Goal: Task Accomplishment & Management: Manage account settings

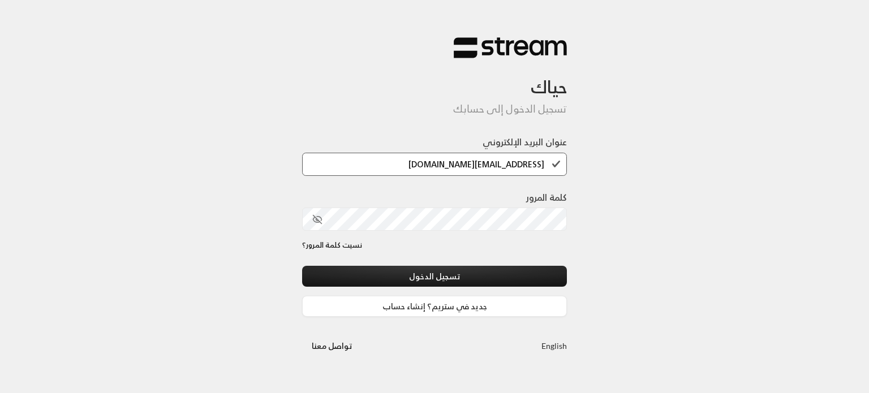
type input "[EMAIL_ADDRESS][DOMAIN_NAME]"
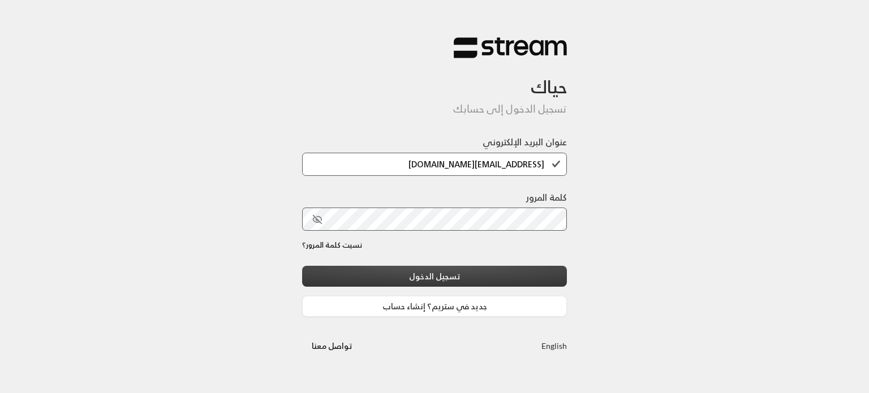
click at [487, 272] on button "تسجيل الدخول" at bounding box center [434, 276] width 265 height 21
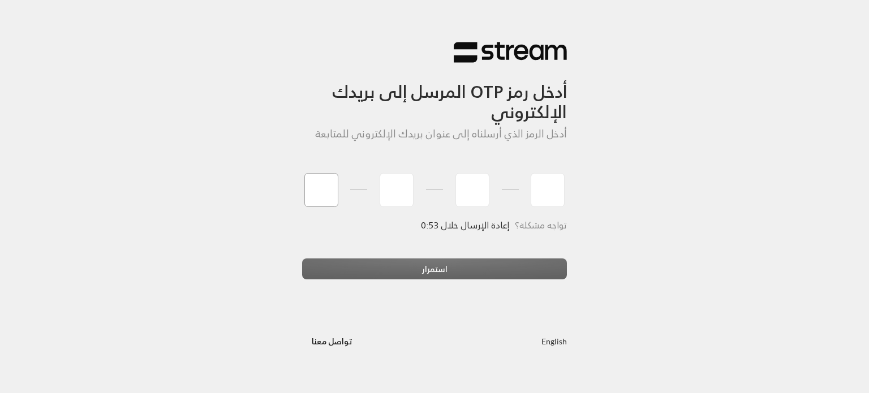
click at [310, 192] on input "tel" at bounding box center [321, 190] width 34 height 34
type input "8"
type input "9"
type input "3"
type input "9"
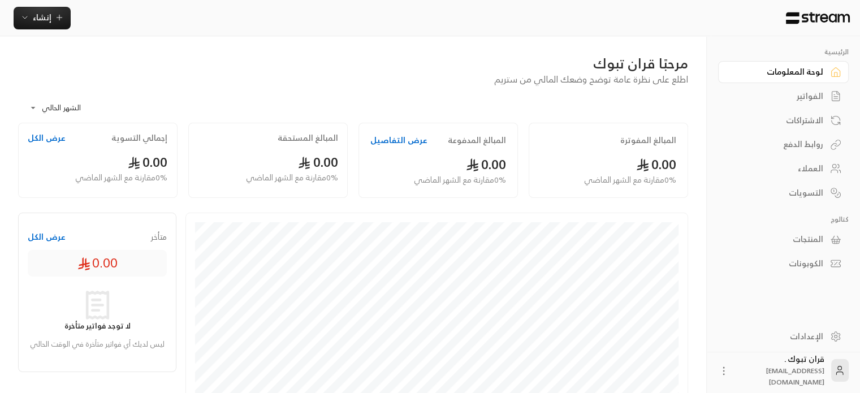
click at [459, 140] on h2 "المبالغ المدفوعة" at bounding box center [477, 140] width 58 height 11
click at [288, 141] on h2 "المبالغ المستحقة" at bounding box center [308, 137] width 61 height 11
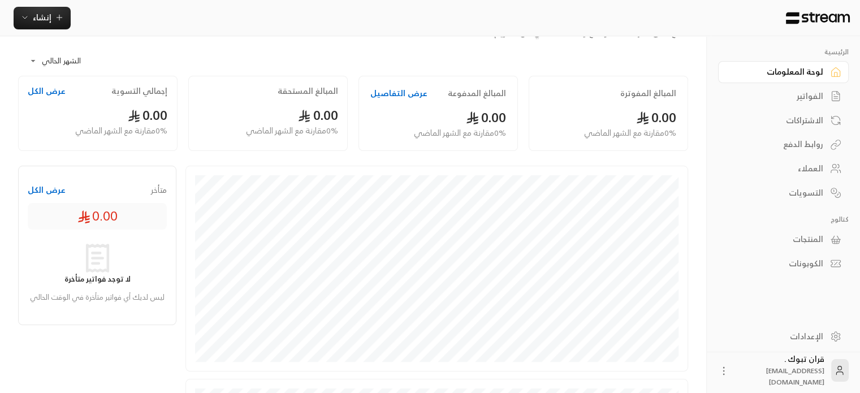
scroll to position [29, 0]
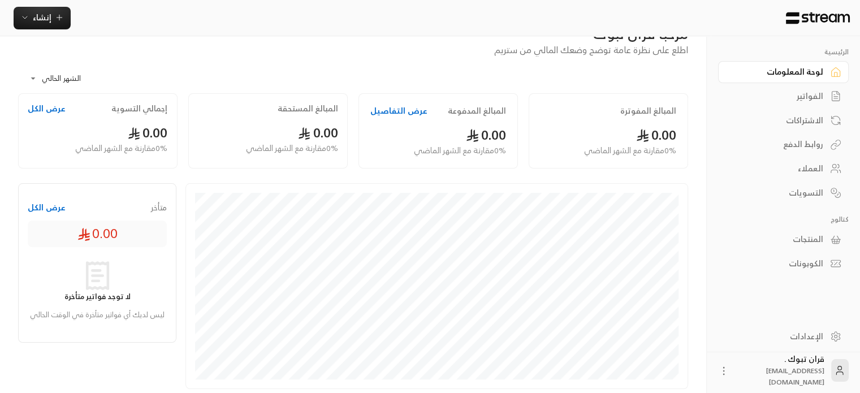
click at [793, 97] on div "الفواتير" at bounding box center [778, 96] width 91 height 11
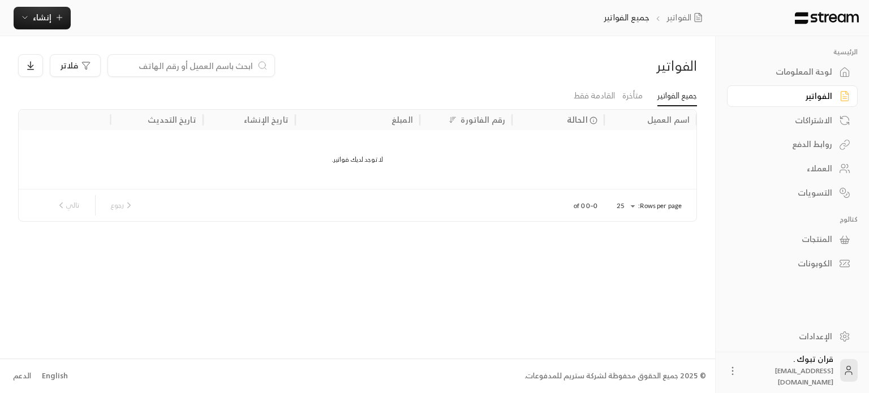
click at [812, 115] on div "الاشتراكات" at bounding box center [786, 120] width 91 height 11
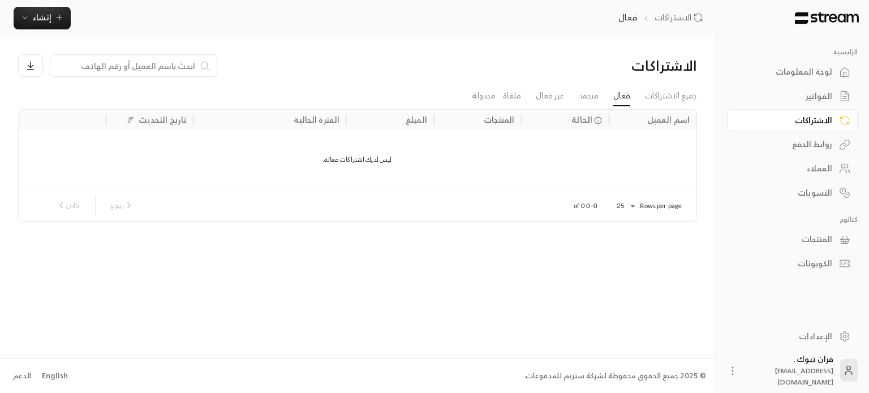
click at [803, 150] on div "روابط الدفع" at bounding box center [786, 144] width 91 height 11
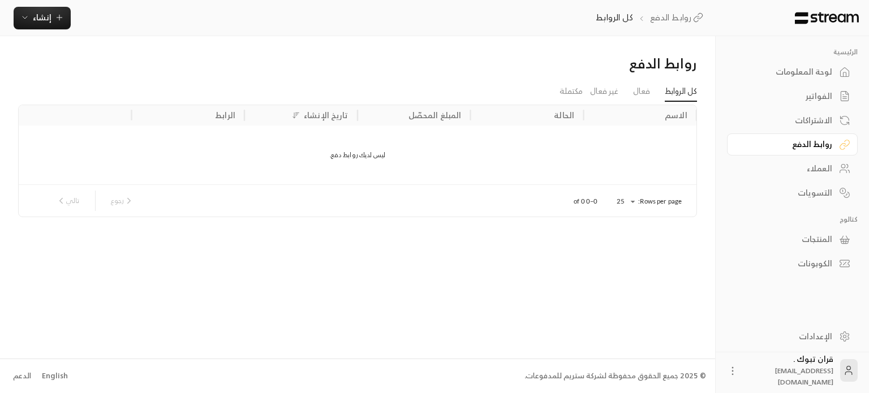
click at [804, 166] on div "العملاء" at bounding box center [786, 168] width 91 height 11
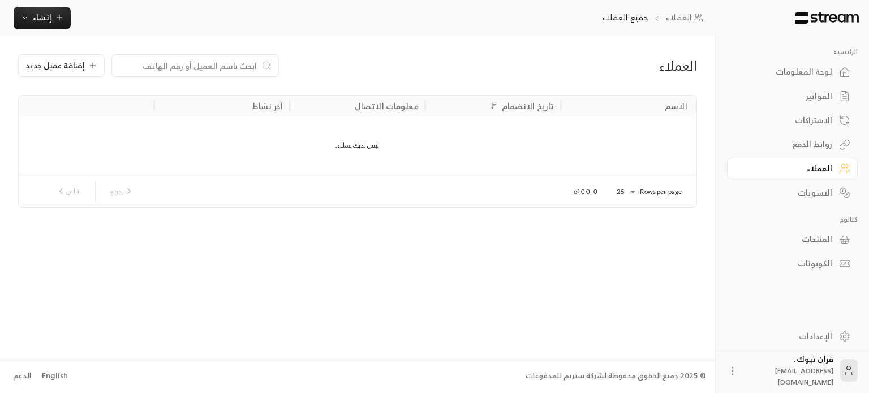
click at [826, 196] on div "التسويات" at bounding box center [786, 192] width 91 height 11
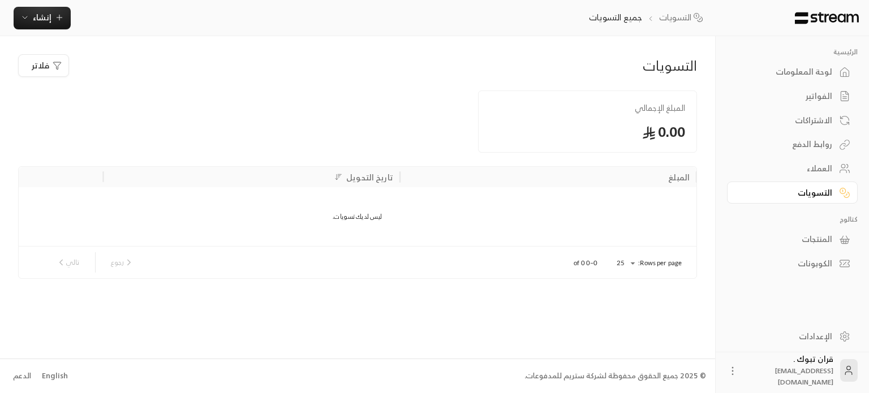
click at [824, 239] on div "المنتجات" at bounding box center [786, 239] width 91 height 11
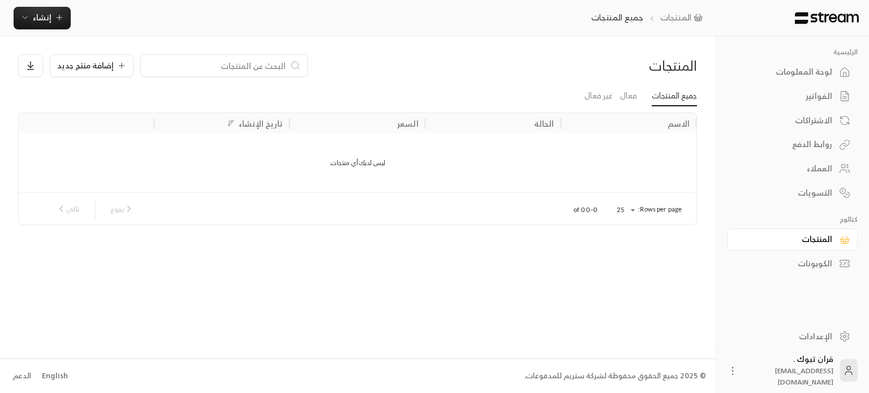
click at [819, 260] on div "الكوبونات" at bounding box center [786, 263] width 91 height 11
click at [830, 339] on div "الإعدادات" at bounding box center [786, 336] width 91 height 11
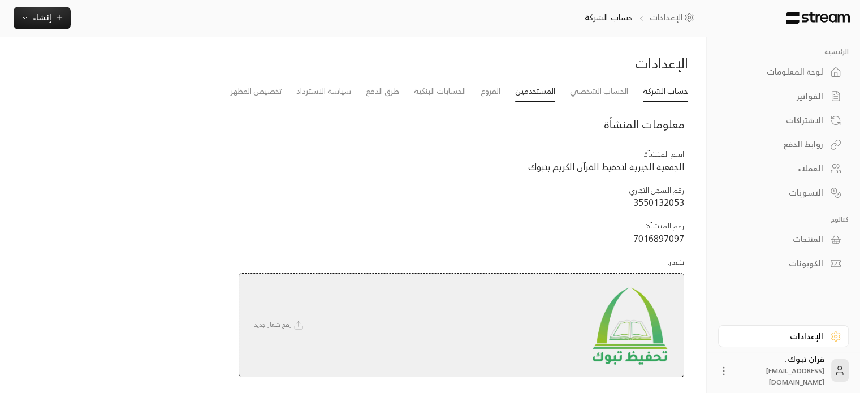
click at [525, 96] on link "المستخدمين" at bounding box center [535, 91] width 40 height 20
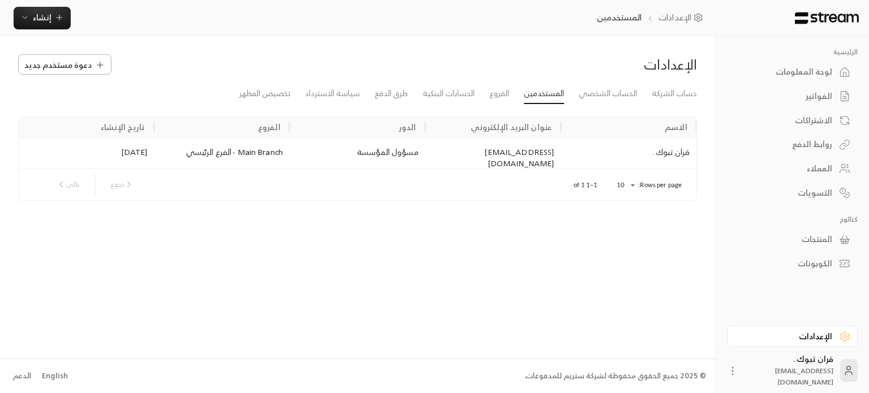
click at [74, 65] on span "دعوة مستخدم جديد" at bounding box center [57, 65] width 67 height 12
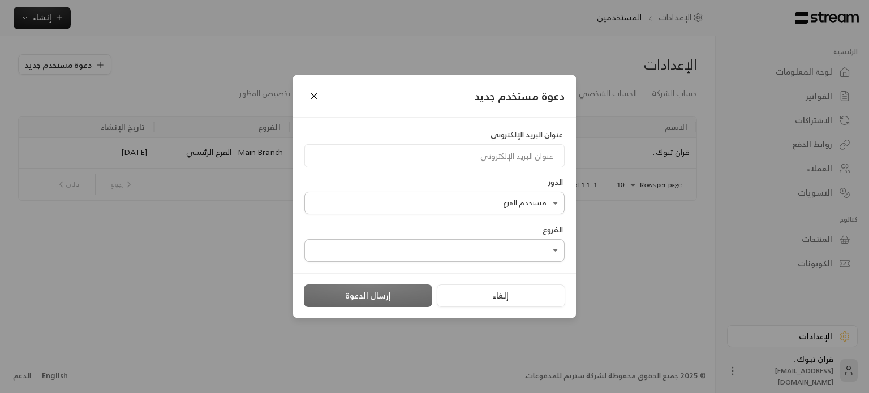
click at [536, 202] on body "الرئيسية لوحة المعلومات الفواتير الاشتراكات روابط الدفع العملاء التسويات كتالوج…" at bounding box center [434, 196] width 869 height 393
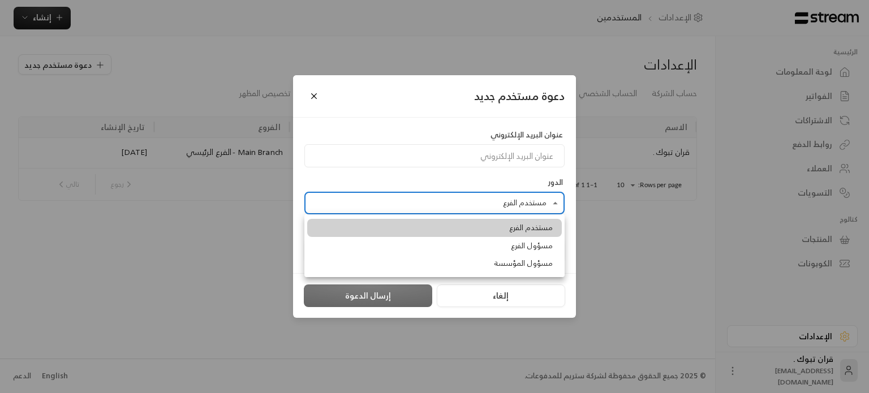
click at [622, 254] on div at bounding box center [434, 196] width 869 height 393
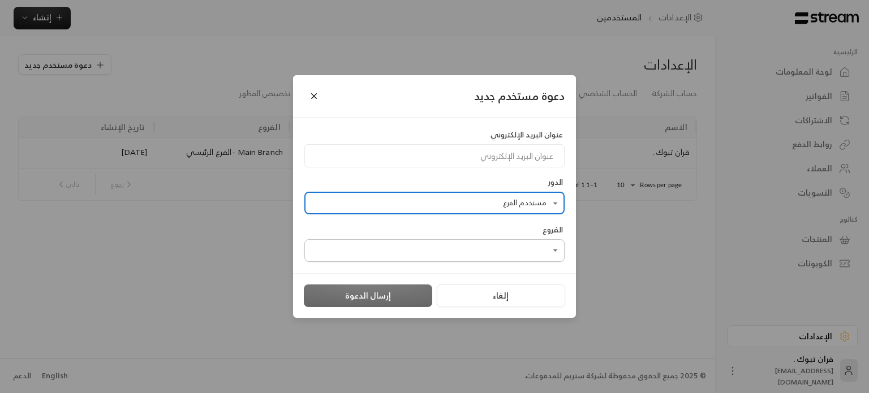
click at [433, 203] on body "الرئيسية لوحة المعلومات الفواتير الاشتراكات روابط الدفع العملاء التسويات كتالوج…" at bounding box center [434, 196] width 869 height 393
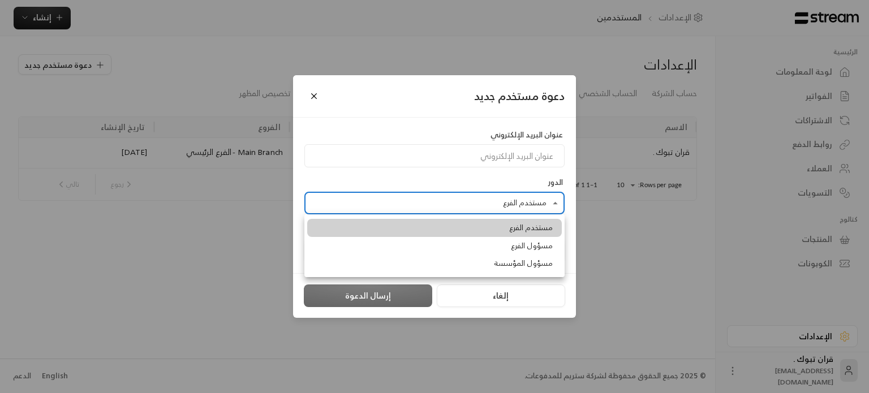
click at [433, 203] on div at bounding box center [434, 196] width 869 height 393
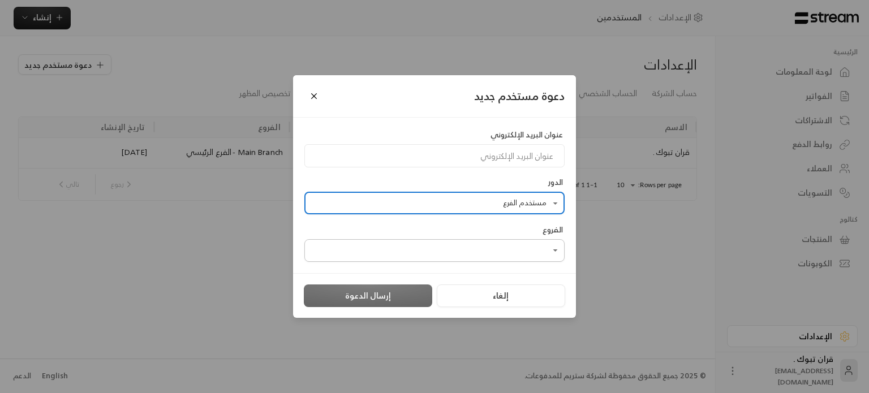
click at [433, 203] on body "الرئيسية لوحة المعلومات الفواتير الاشتراكات روابط الدفع العملاء التسويات كتالوج…" at bounding box center [434, 196] width 869 height 393
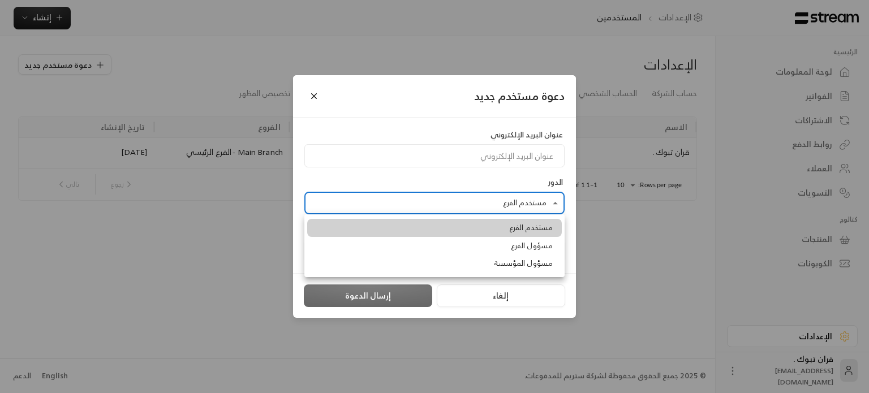
click at [518, 156] on div at bounding box center [434, 196] width 869 height 393
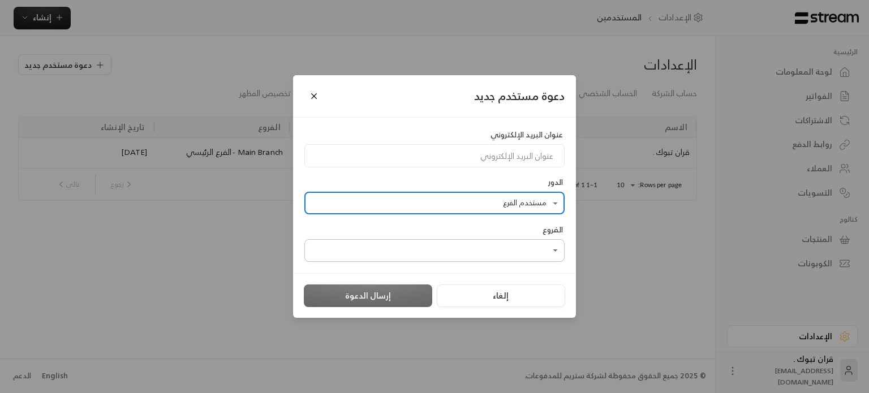
click at [477, 151] on div at bounding box center [434, 196] width 869 height 393
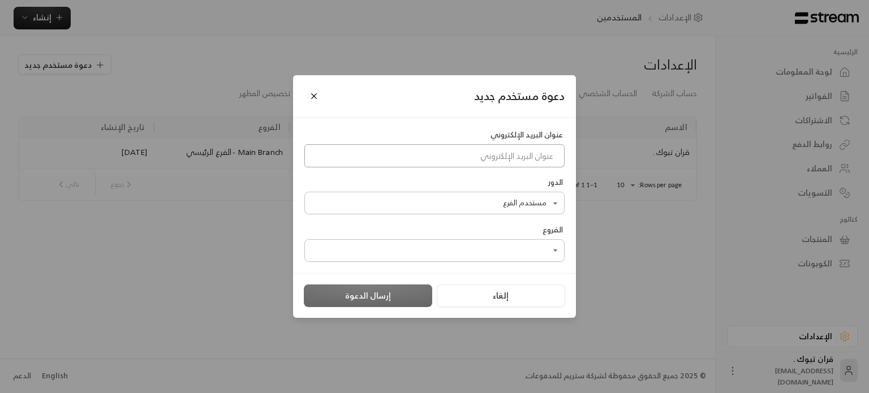
click at [514, 160] on input at bounding box center [434, 155] width 260 height 23
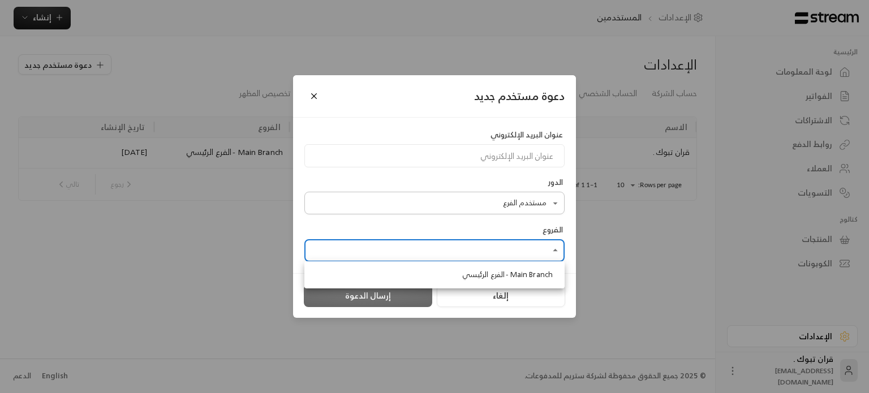
click at [535, 244] on body "الرئيسية لوحة المعلومات الفواتير الاشتراكات روابط الدفع العملاء التسويات كتالوج…" at bounding box center [434, 196] width 869 height 393
click at [484, 208] on div at bounding box center [434, 196] width 869 height 393
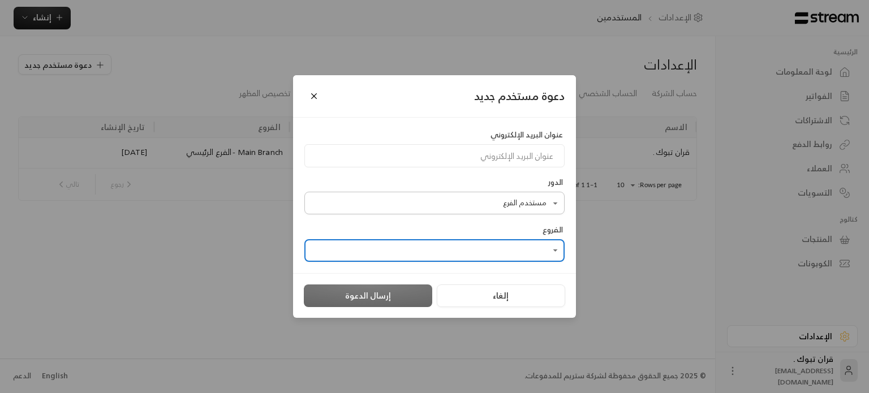
click at [505, 204] on body "الرئيسية لوحة المعلومات الفواتير الاشتراكات روابط الدفع العملاء التسويات كتالوج…" at bounding box center [434, 196] width 869 height 393
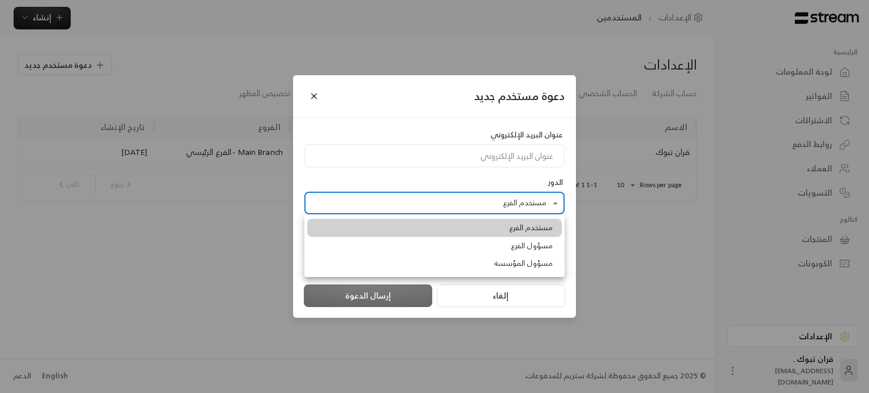
click at [316, 100] on div at bounding box center [434, 196] width 869 height 393
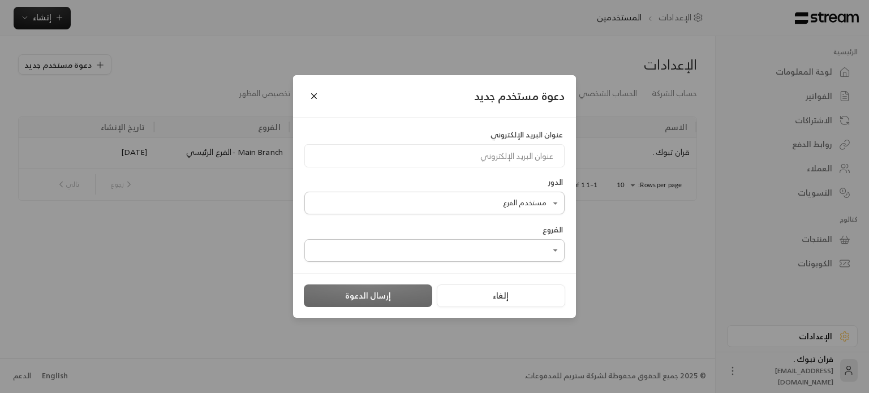
click at [316, 100] on div at bounding box center [434, 196] width 869 height 393
click at [311, 94] on div at bounding box center [434, 196] width 869 height 393
click at [547, 296] on div at bounding box center [434, 196] width 869 height 393
click at [502, 295] on button "إلغاء" at bounding box center [501, 296] width 128 height 23
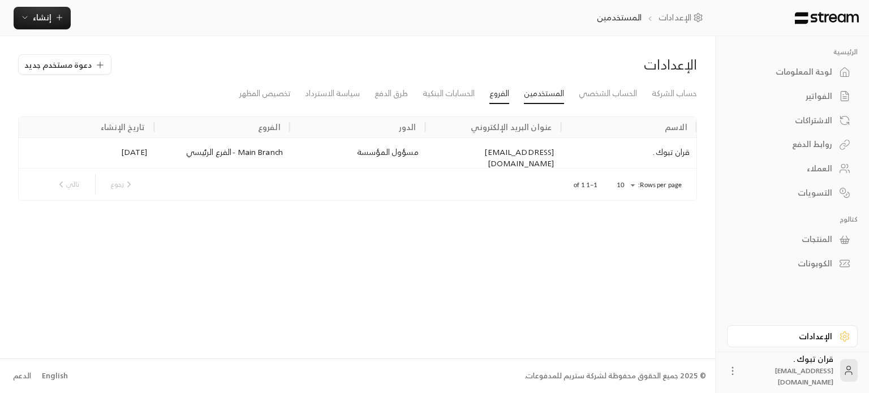
click at [497, 94] on link "الفروع" at bounding box center [499, 94] width 20 height 20
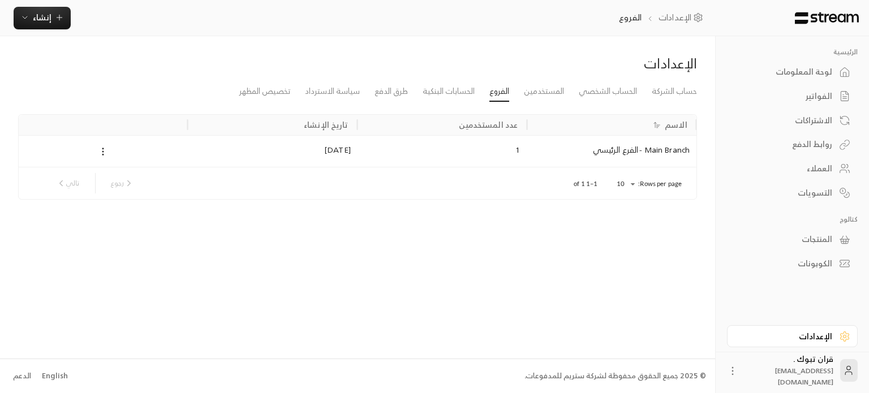
click at [115, 147] on div at bounding box center [103, 151] width 156 height 14
click at [395, 92] on link "طرق الدفع" at bounding box center [390, 91] width 33 height 20
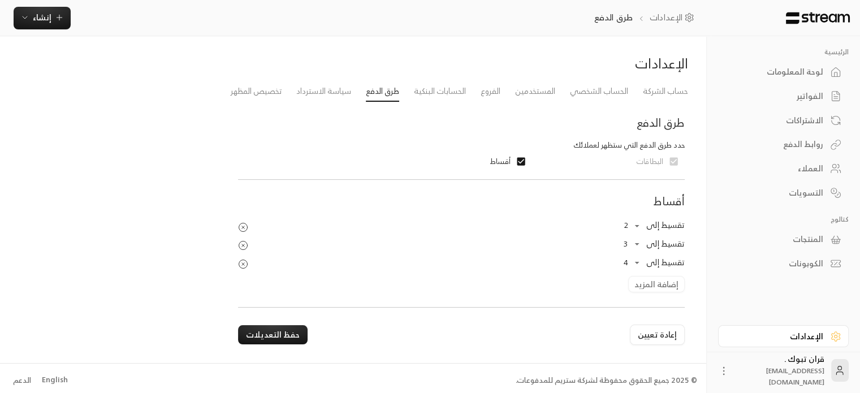
click at [647, 285] on div "تقسيط إلى 2 * ​ تقسيط إلى 3 * ​ تقسيط إلى 4 * ​ إضافة المزيد" at bounding box center [461, 255] width 458 height 76
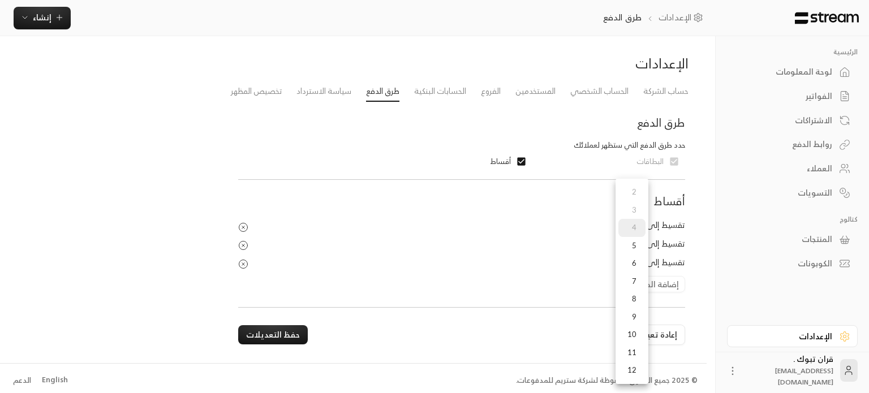
click at [634, 262] on body "الرئيسية لوحة المعلومات الفواتير الاشتراكات روابط الدفع العملاء التسويات كتالوج…" at bounding box center [434, 196] width 869 height 393
click at [624, 318] on li "9" at bounding box center [631, 317] width 27 height 18
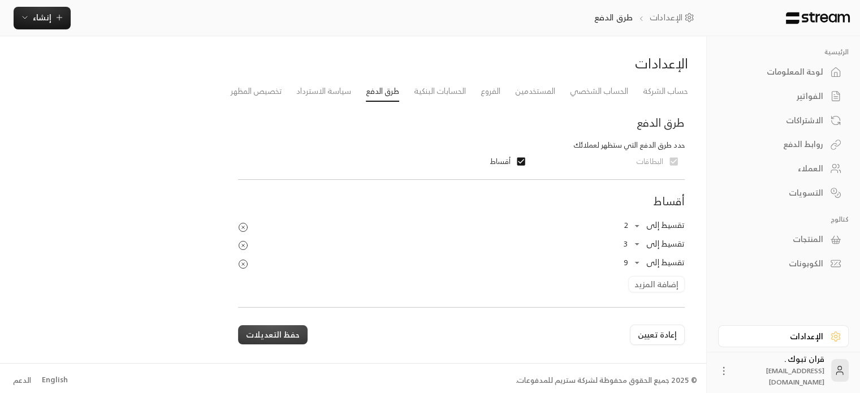
click at [292, 330] on button "حفظ التعديلات" at bounding box center [273, 334] width 70 height 19
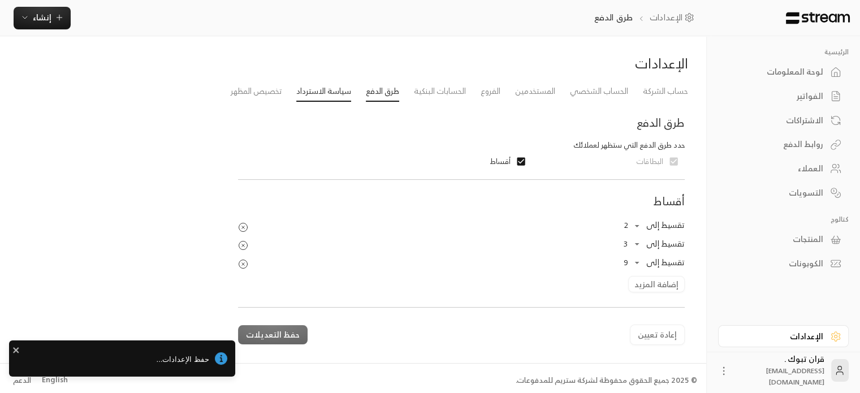
click at [318, 96] on link "سياسة الاسترداد" at bounding box center [323, 91] width 55 height 20
